Goal: Submit feedback/report problem

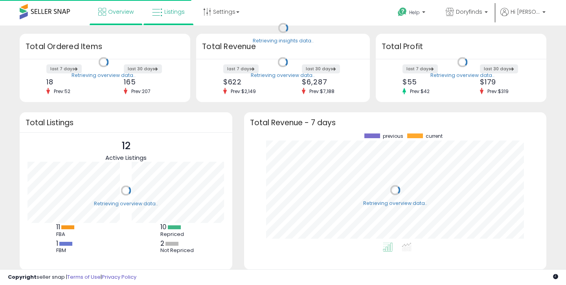
scroll to position [109, 286]
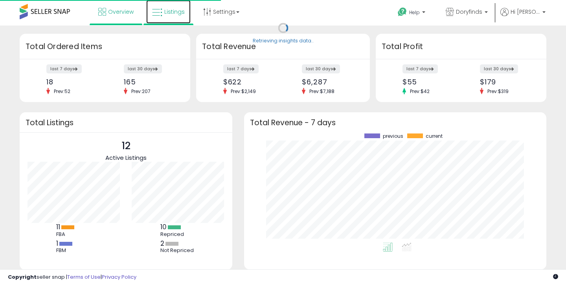
click at [172, 16] on link "Listings" at bounding box center [168, 12] width 44 height 24
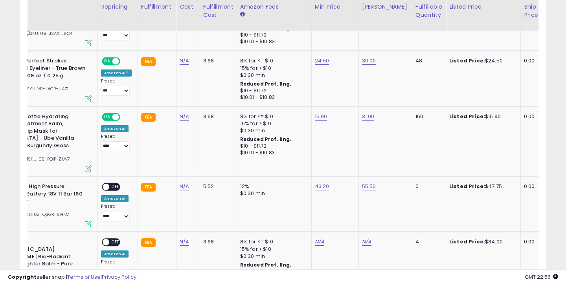
scroll to position [0, 78]
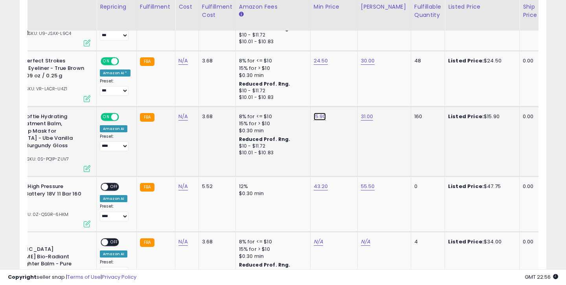
type input "*"
type input "*****"
click at [344, 66] on icon "submit" at bounding box center [341, 67] width 5 height 5
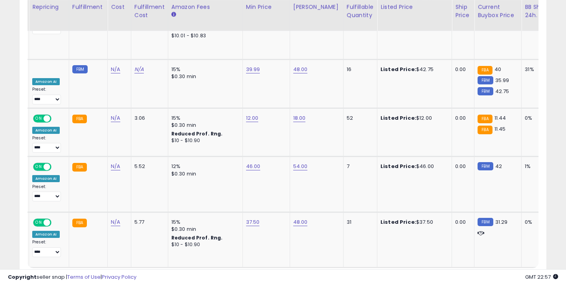
scroll to position [0, 160]
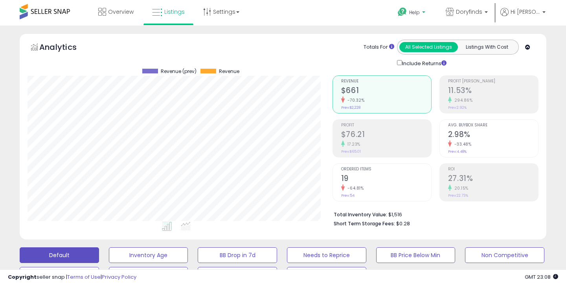
click at [420, 11] on span "Help" at bounding box center [414, 12] width 11 height 7
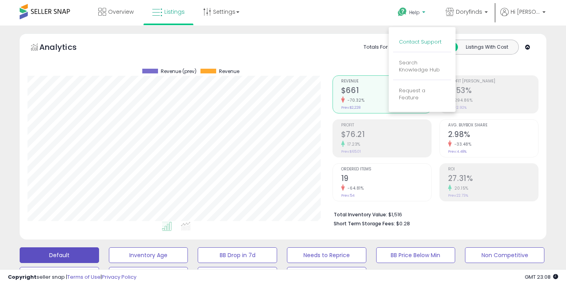
click at [422, 43] on link "Contact Support" at bounding box center [420, 41] width 42 height 7
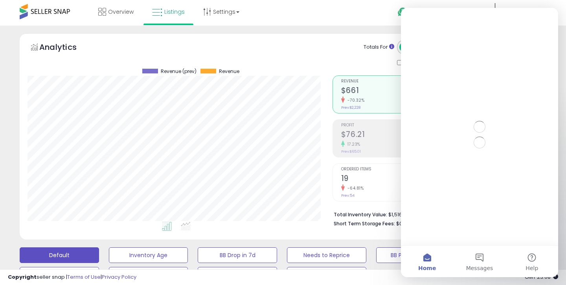
scroll to position [0, 0]
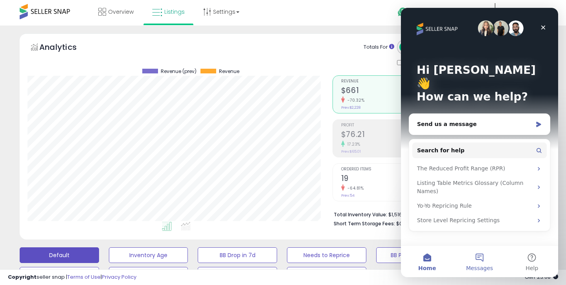
click at [475, 258] on button "Messages" at bounding box center [479, 261] width 52 height 31
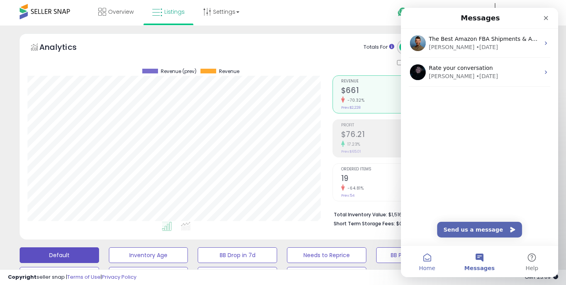
click at [439, 270] on button "Home" at bounding box center [427, 261] width 52 height 31
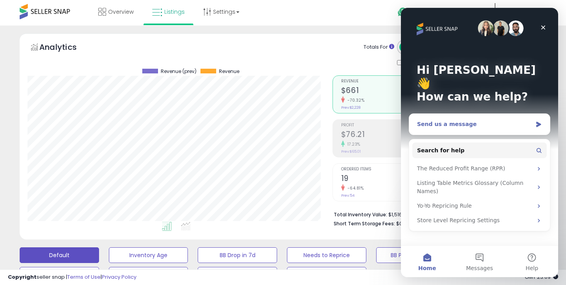
click at [468, 120] on div "Send us a message" at bounding box center [474, 124] width 115 height 8
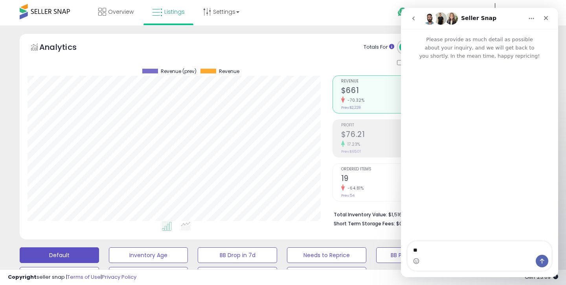
type textarea "*"
